Goal: Check status

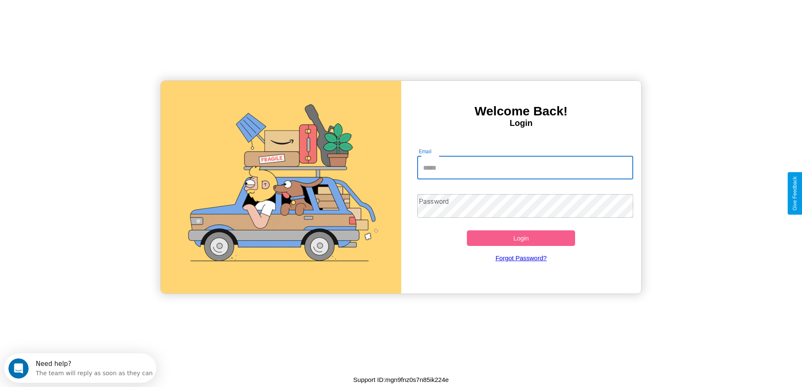
click at [525, 168] on input "Email" at bounding box center [525, 168] width 216 height 24
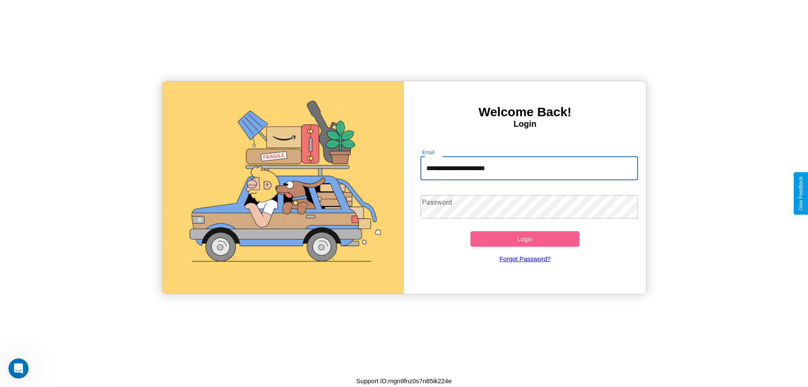
type input "**********"
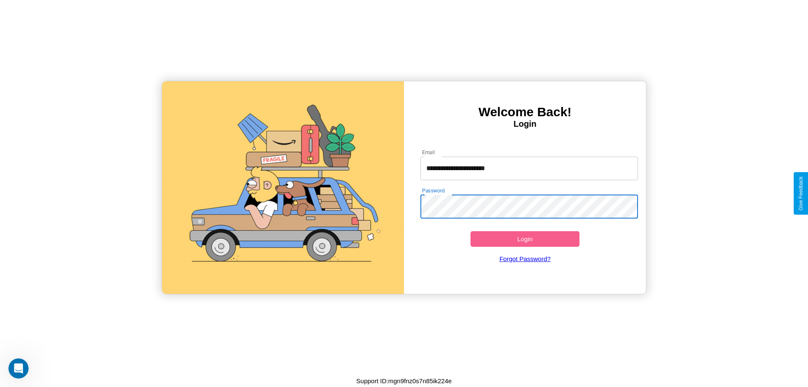
click at [525, 239] on button "Login" at bounding box center [525, 239] width 109 height 16
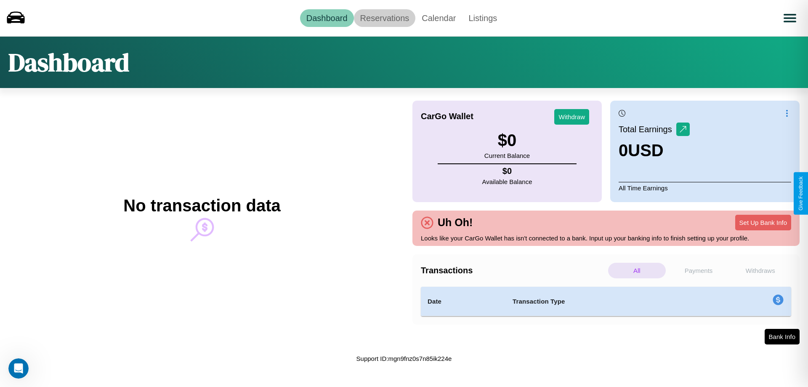
click at [384, 18] on link "Reservations" at bounding box center [385, 18] width 62 height 18
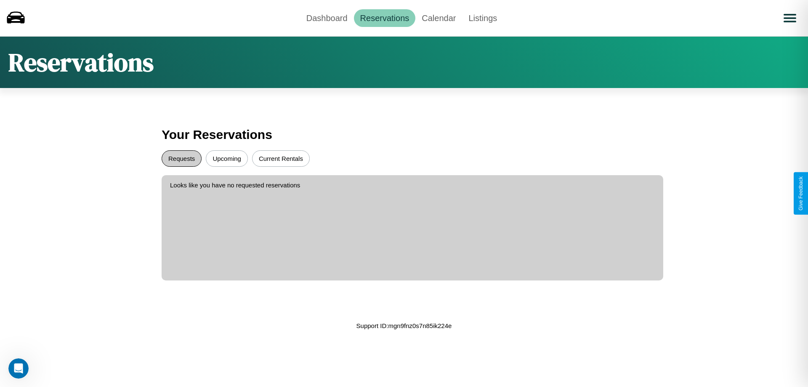
click at [181, 158] on button "Requests" at bounding box center [182, 158] width 40 height 16
click at [227, 158] on button "Upcoming" at bounding box center [227, 158] width 42 height 16
